Goal: Check status: Check status

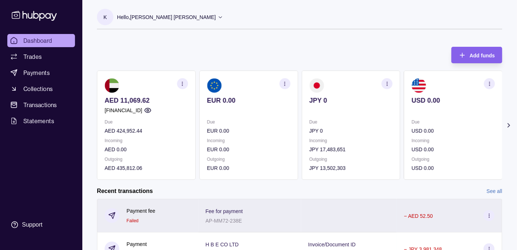
scroll to position [115, 0]
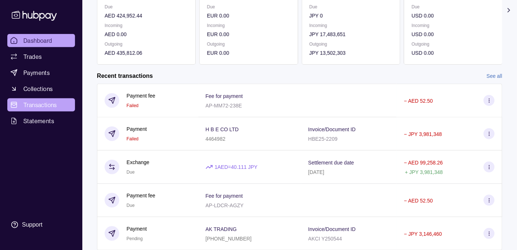
click at [49, 103] on span "Transactions" at bounding box center [40, 105] width 34 height 9
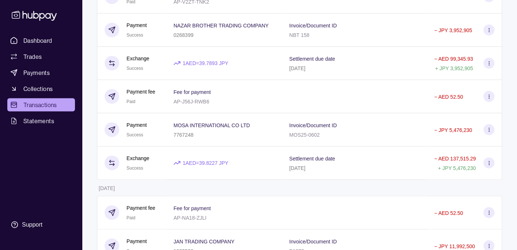
scroll to position [1622, 0]
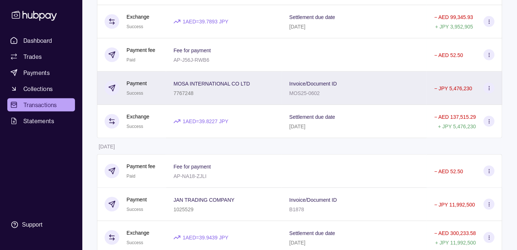
click at [237, 94] on div "7767248" at bounding box center [211, 93] width 76 height 9
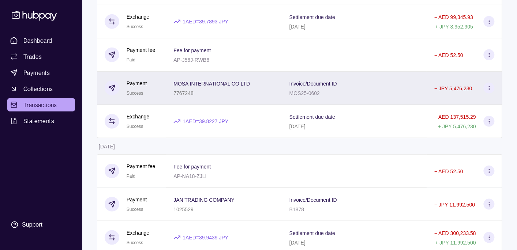
click at [261, 94] on div "MOSA INTERNATIONAL CO LTD 7767248" at bounding box center [223, 88] width 101 height 18
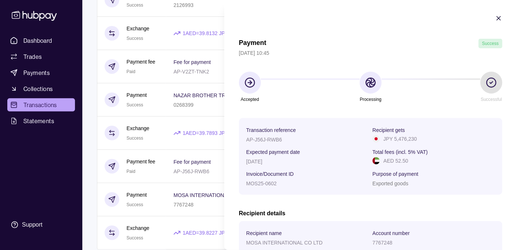
scroll to position [1506, 0]
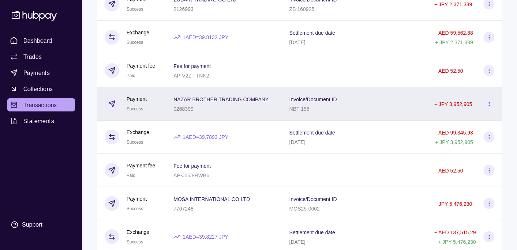
click at [195, 102] on p "NAZAR BROTHER TRADING COMPANY" at bounding box center [220, 100] width 95 height 6
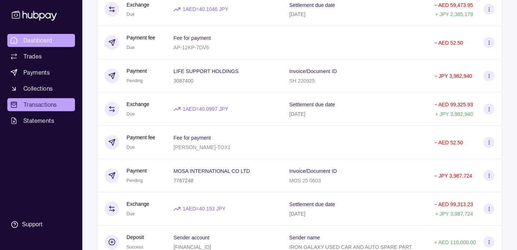
scroll to position [313, 0]
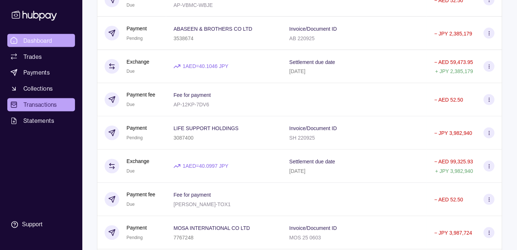
click at [50, 40] on span "Dashboard" at bounding box center [37, 40] width 29 height 9
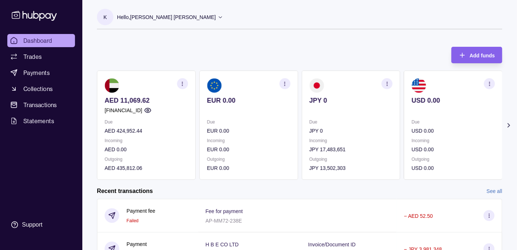
click at [148, 17] on p "Hello, [PERSON_NAME] [PERSON_NAME]" at bounding box center [166, 17] width 99 height 8
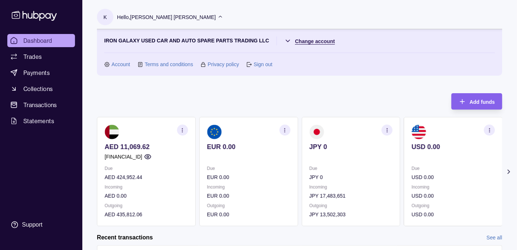
click at [312, 39] on html "Dashboard Trades Payments Collections Transactions Statements Support K Hello, …" at bounding box center [258, 218] width 517 height 436
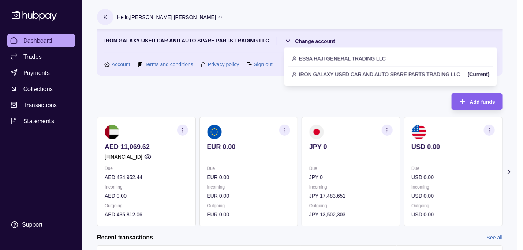
click at [312, 57] on p "ESSA HAJI GENERAL TRADING LLC" at bounding box center [342, 58] width 87 height 8
